Goal: Find specific page/section: Find specific page/section

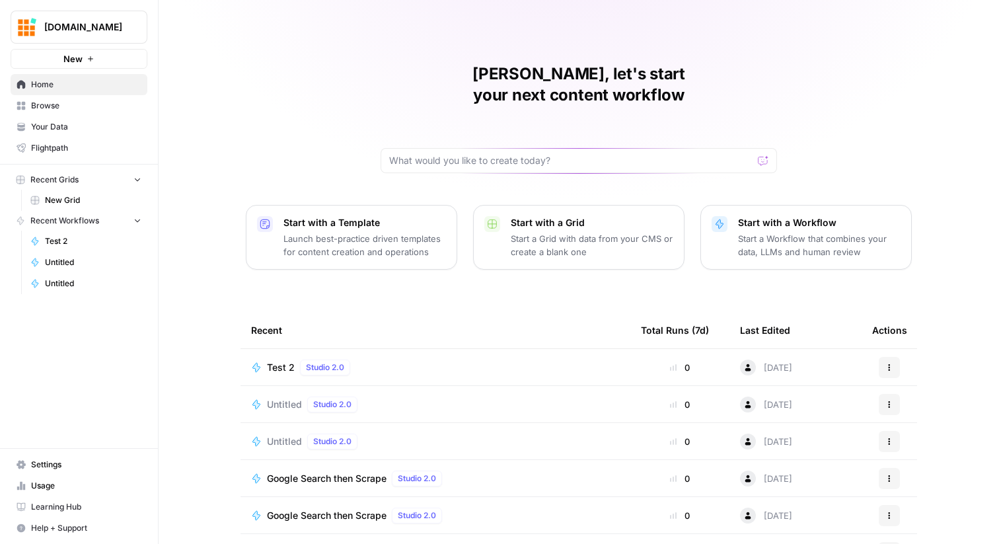
click at [108, 116] on link "Your Data" at bounding box center [79, 126] width 137 height 21
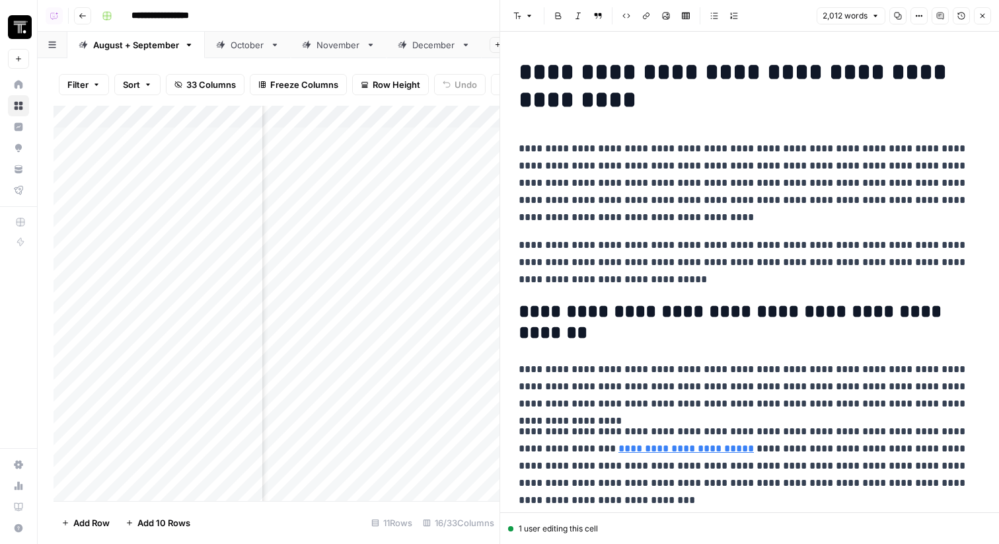
scroll to position [0, 1060]
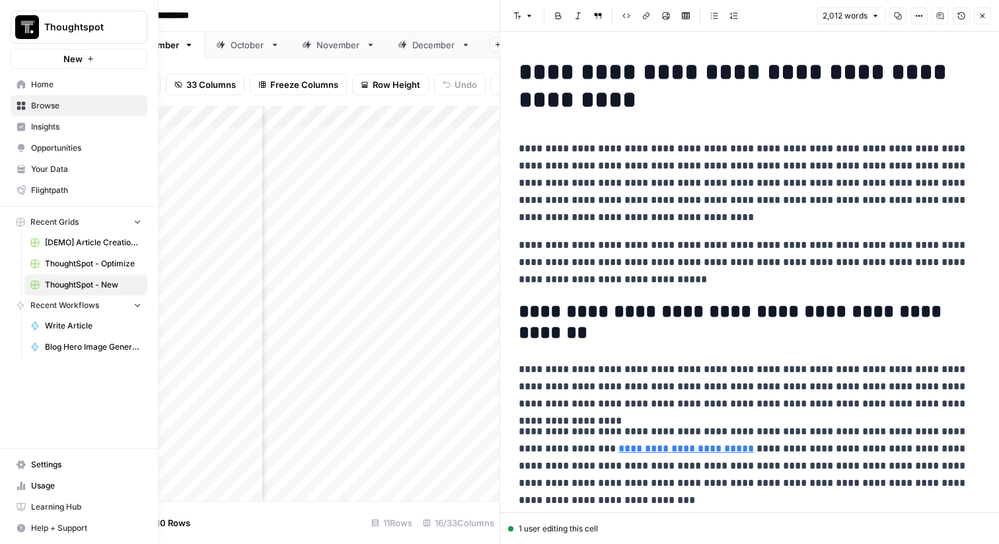
click at [51, 27] on span "Thoughtspot" at bounding box center [84, 26] width 80 height 13
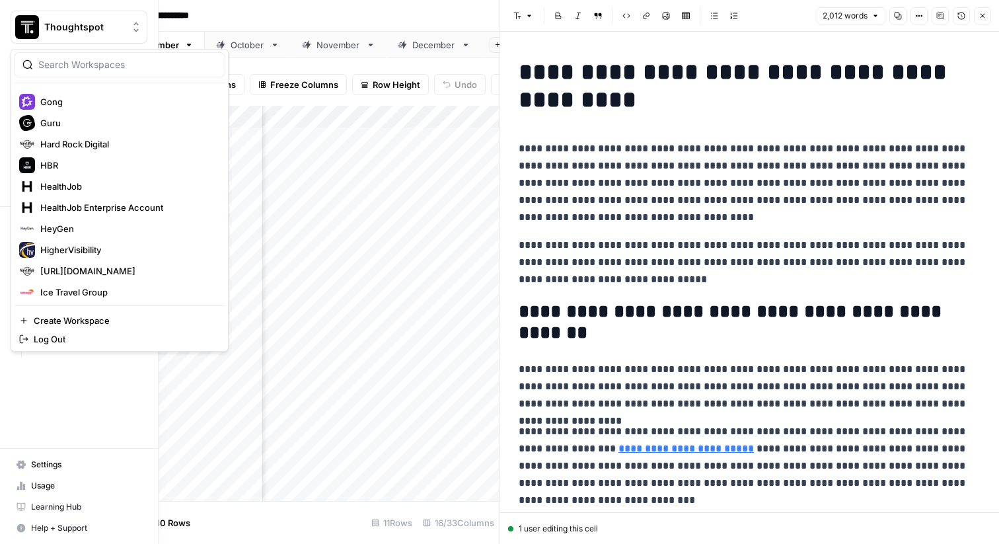
scroll to position [574, 0]
